Goal: Task Accomplishment & Management: Manage account settings

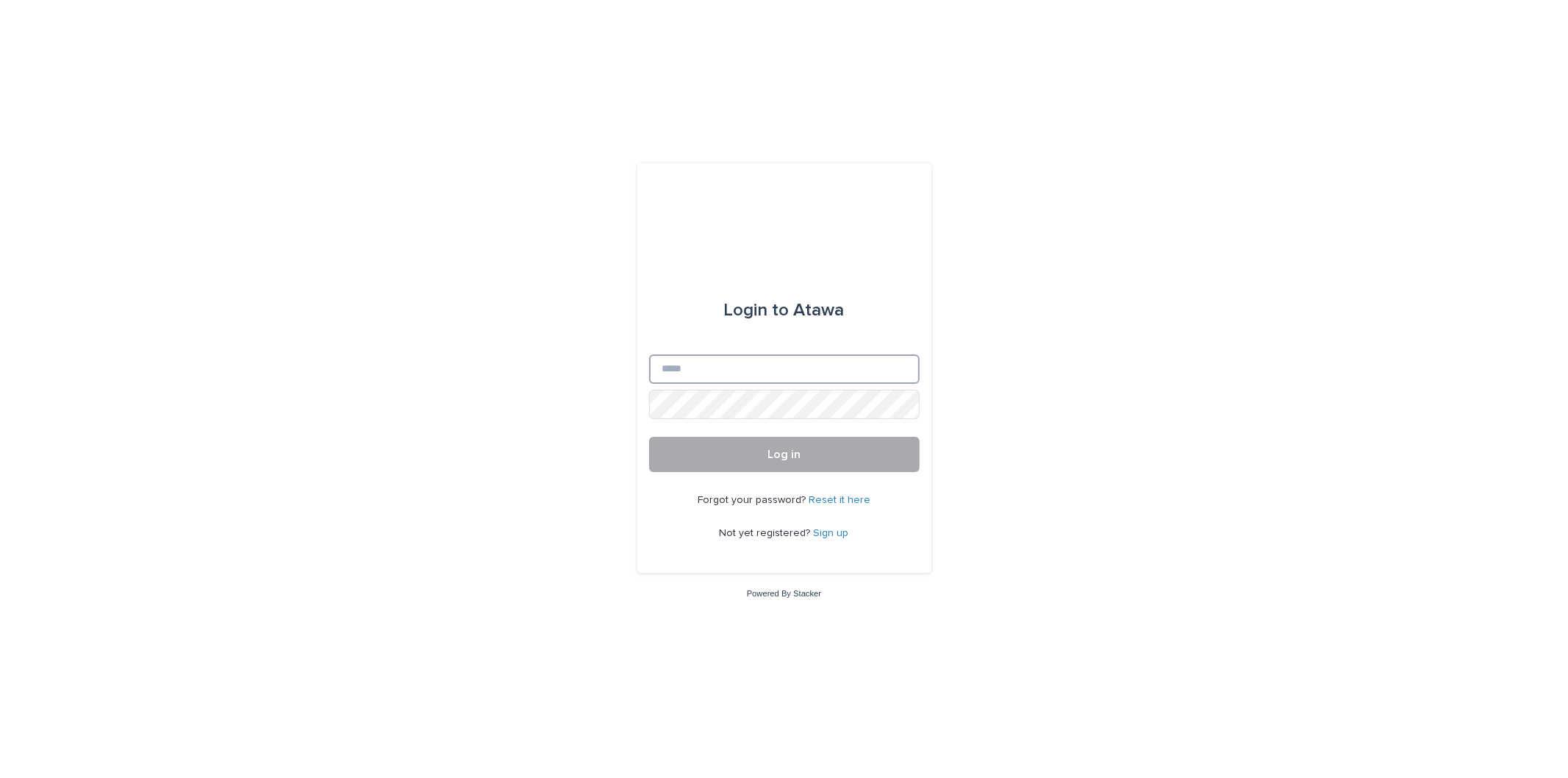
type input "**********"
drag, startPoint x: 757, startPoint y: 459, endPoint x: 750, endPoint y: 463, distance: 8.1
click at [757, 460] on button "Log in" at bounding box center [784, 454] width 270 height 35
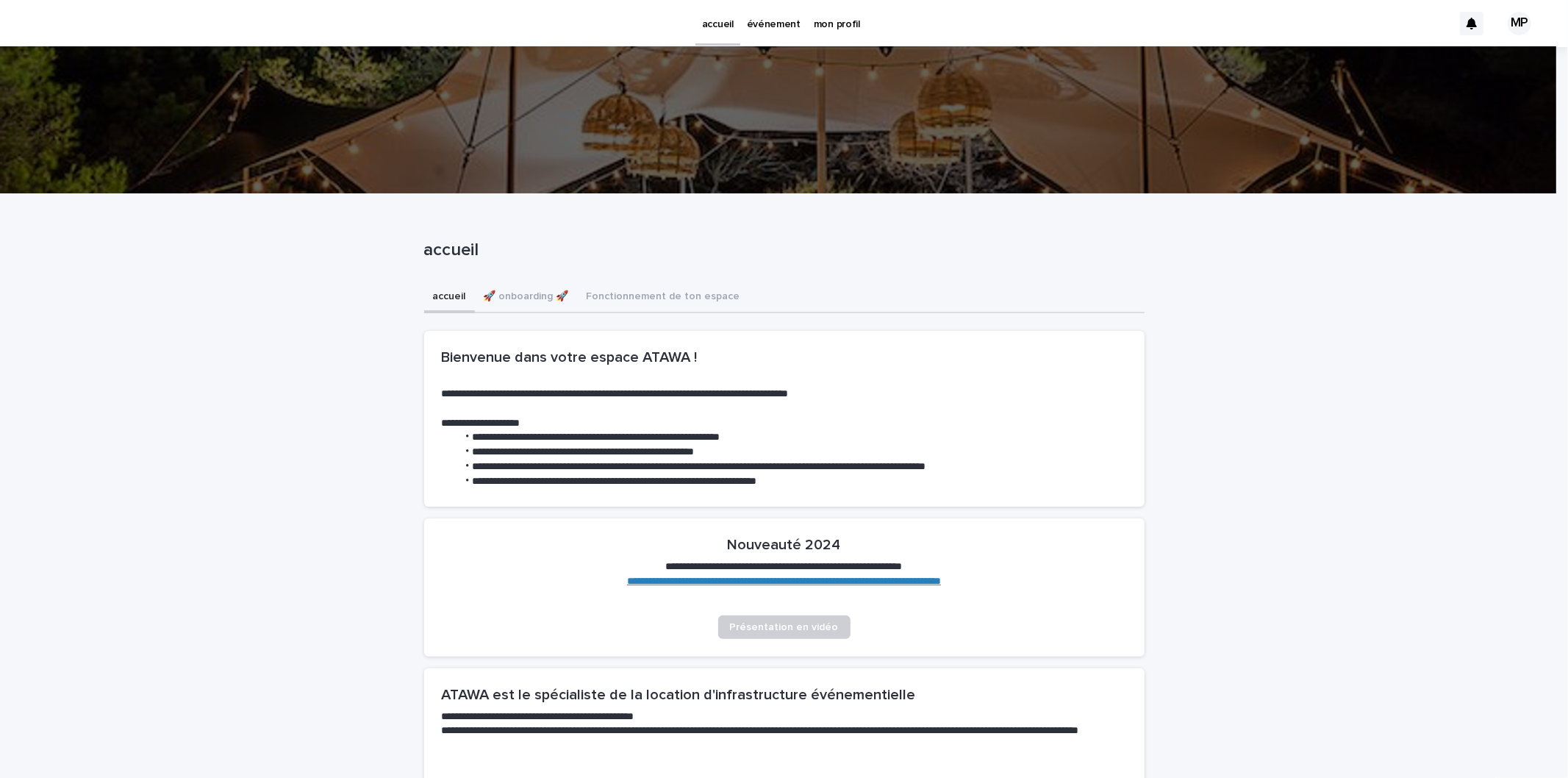
click at [782, 26] on p "événement" at bounding box center [773, 16] width 54 height 31
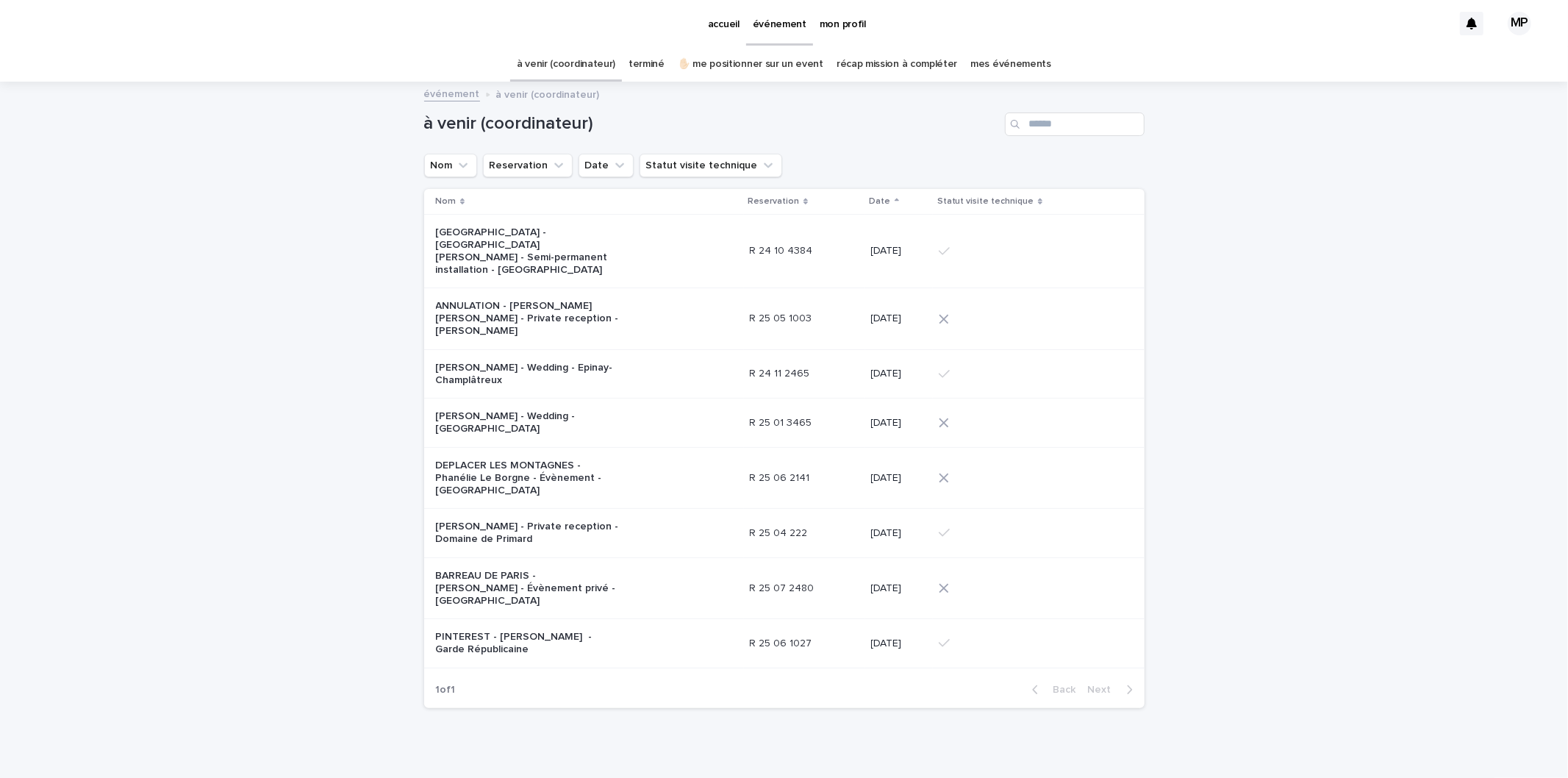
click at [660, 48] on link "terminé" at bounding box center [647, 64] width 36 height 34
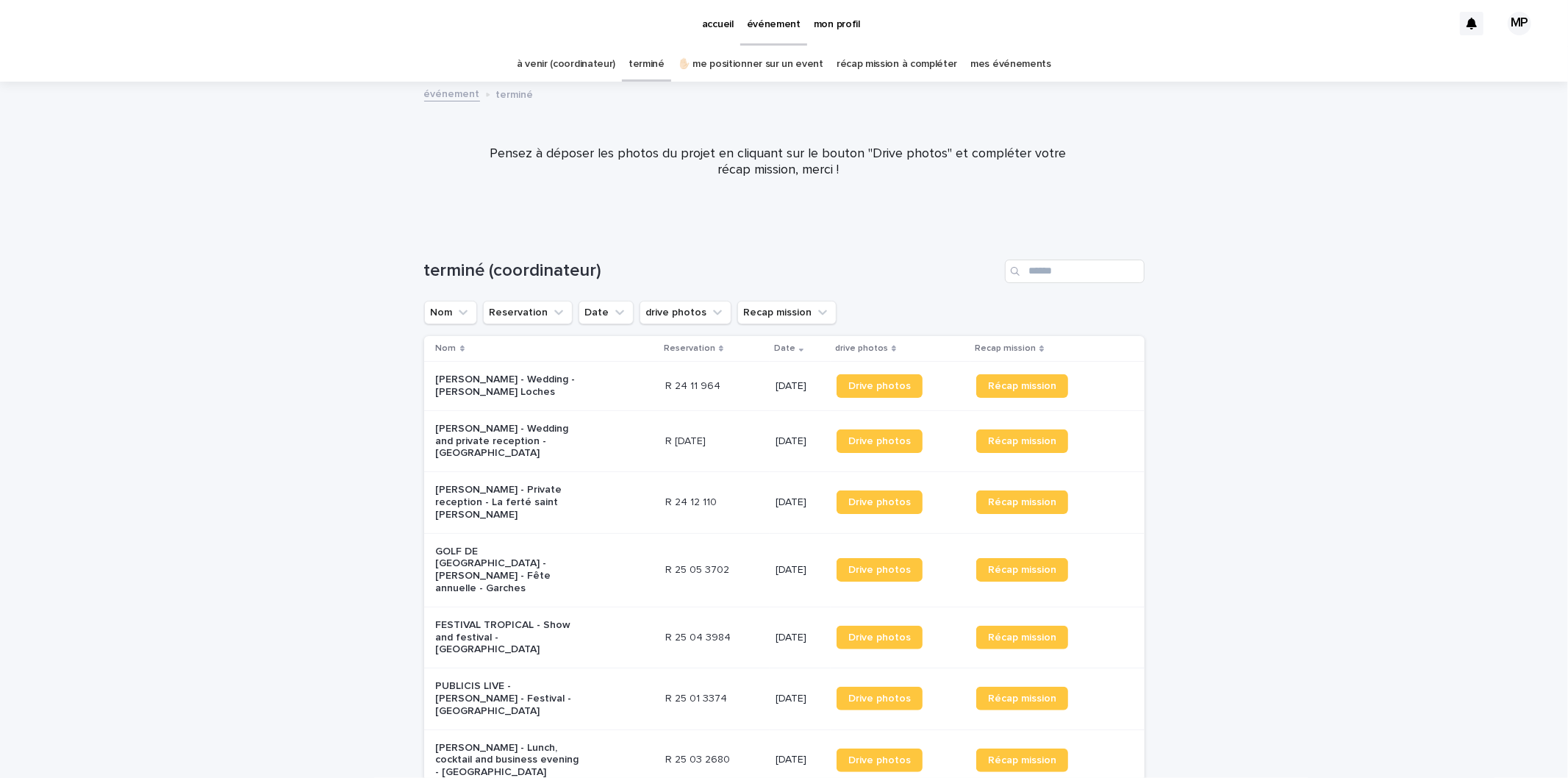
click at [716, 59] on link "✋🏻 me positionner sur un event" at bounding box center [750, 64] width 145 height 34
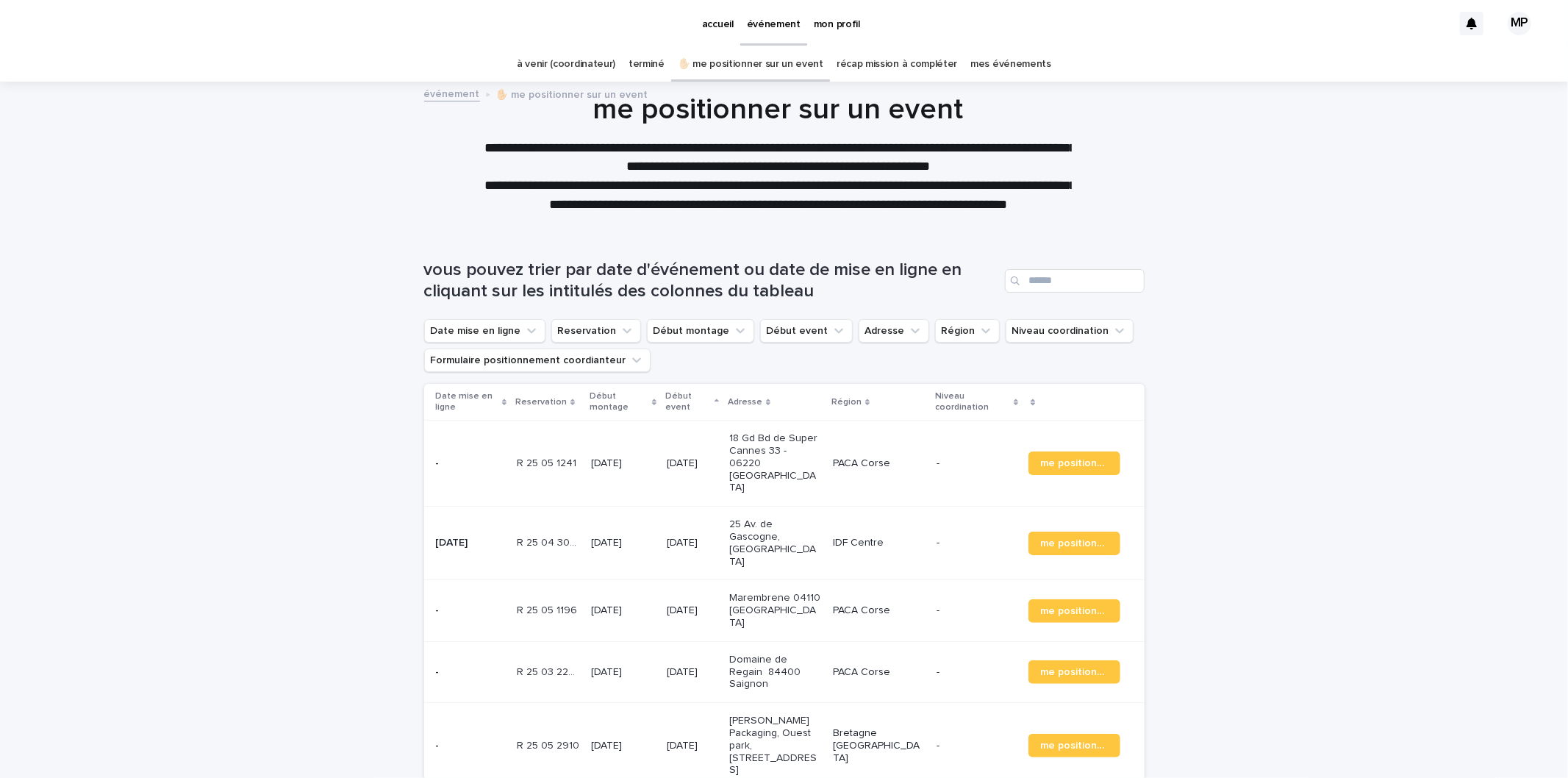
click at [640, 61] on link "terminé" at bounding box center [647, 64] width 36 height 34
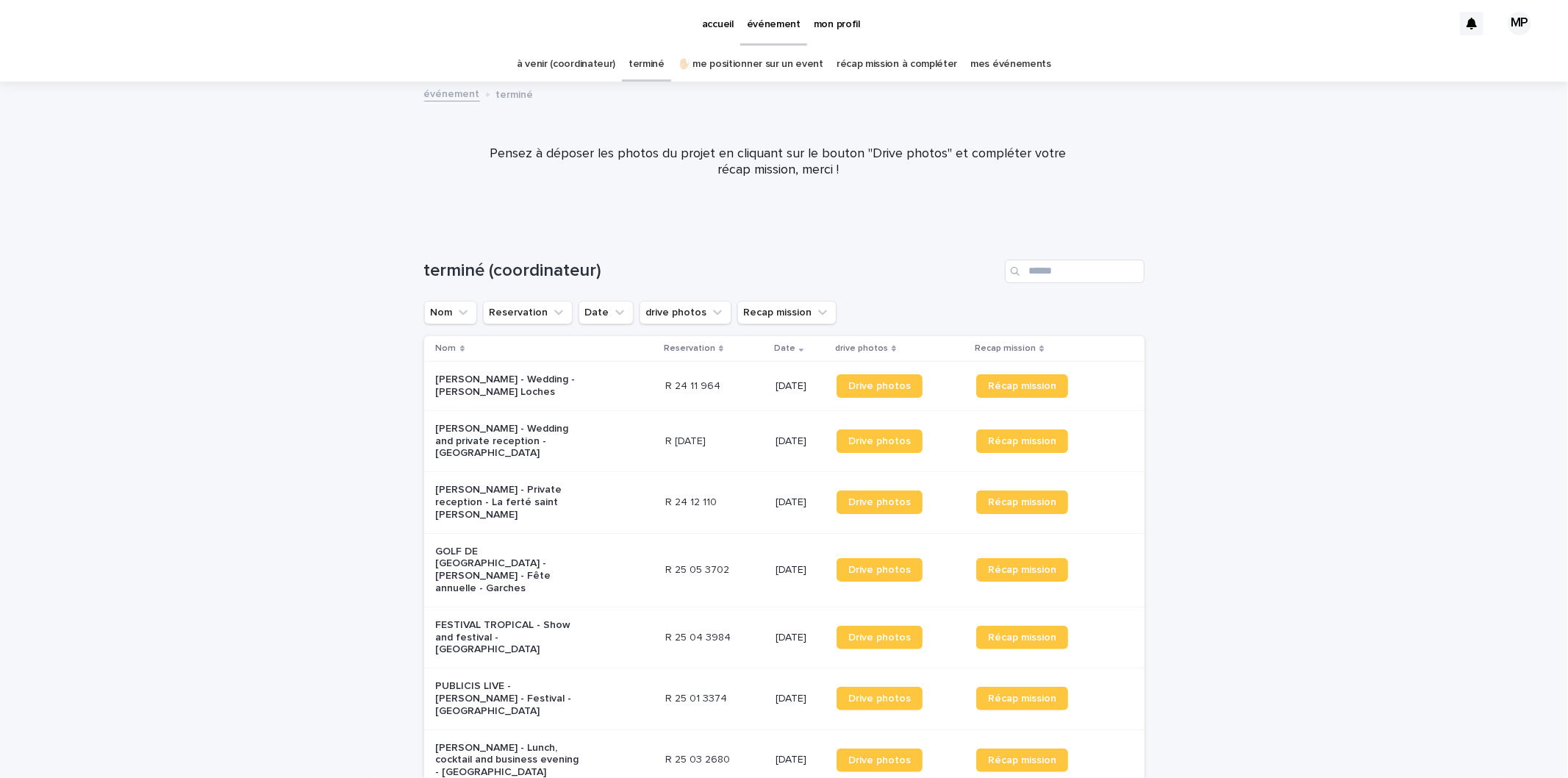
click at [567, 52] on link "à venir (coordinateur)" at bounding box center [566, 64] width 98 height 34
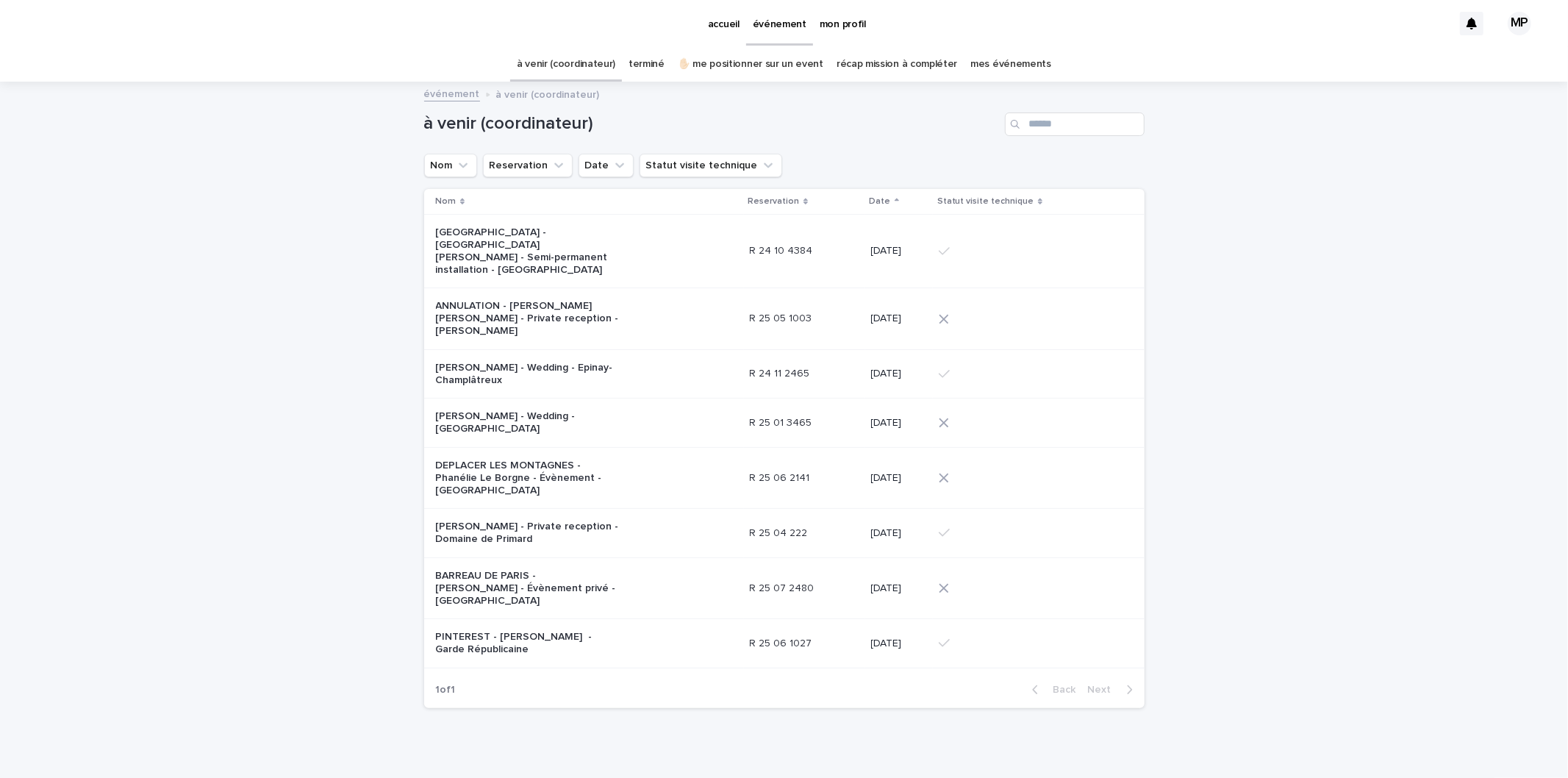
click at [590, 362] on p "[PERSON_NAME] - Wedding - Epinay-Champlâtreux" at bounding box center [527, 374] width 184 height 25
